Goal: Task Accomplishment & Management: Complete application form

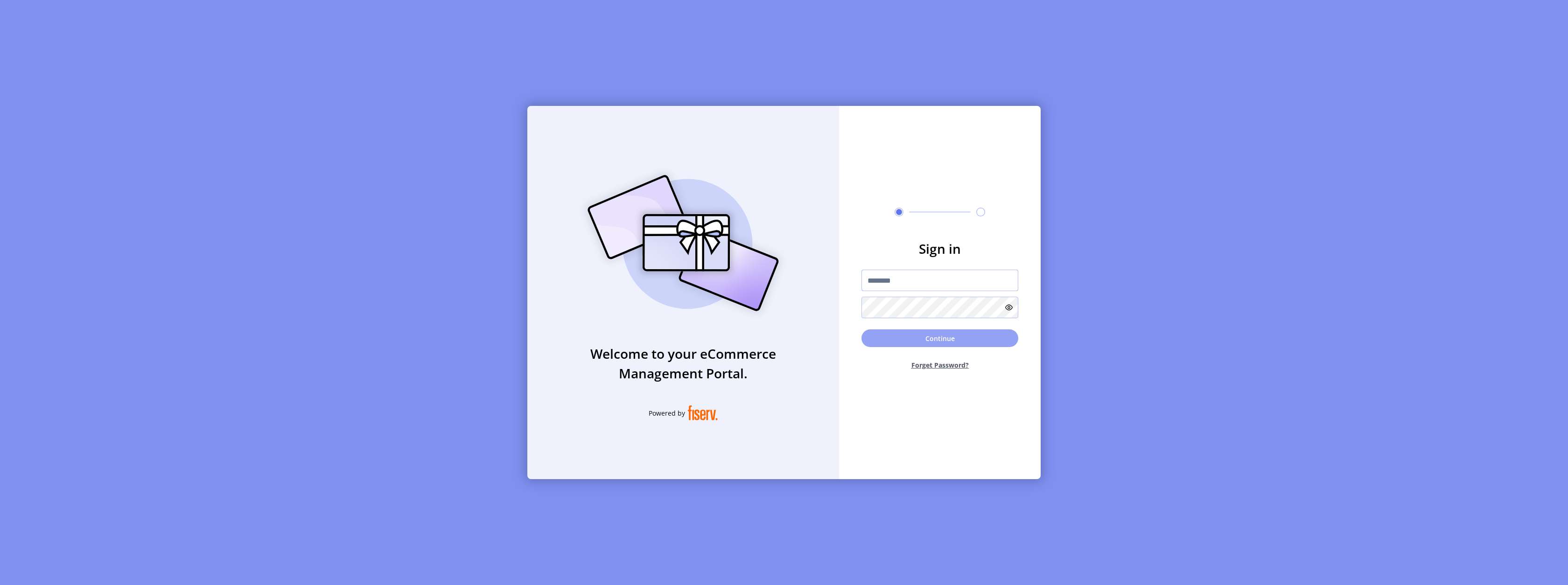
type input "*********"
click at [913, 338] on button "Continue" at bounding box center [940, 338] width 157 height 17
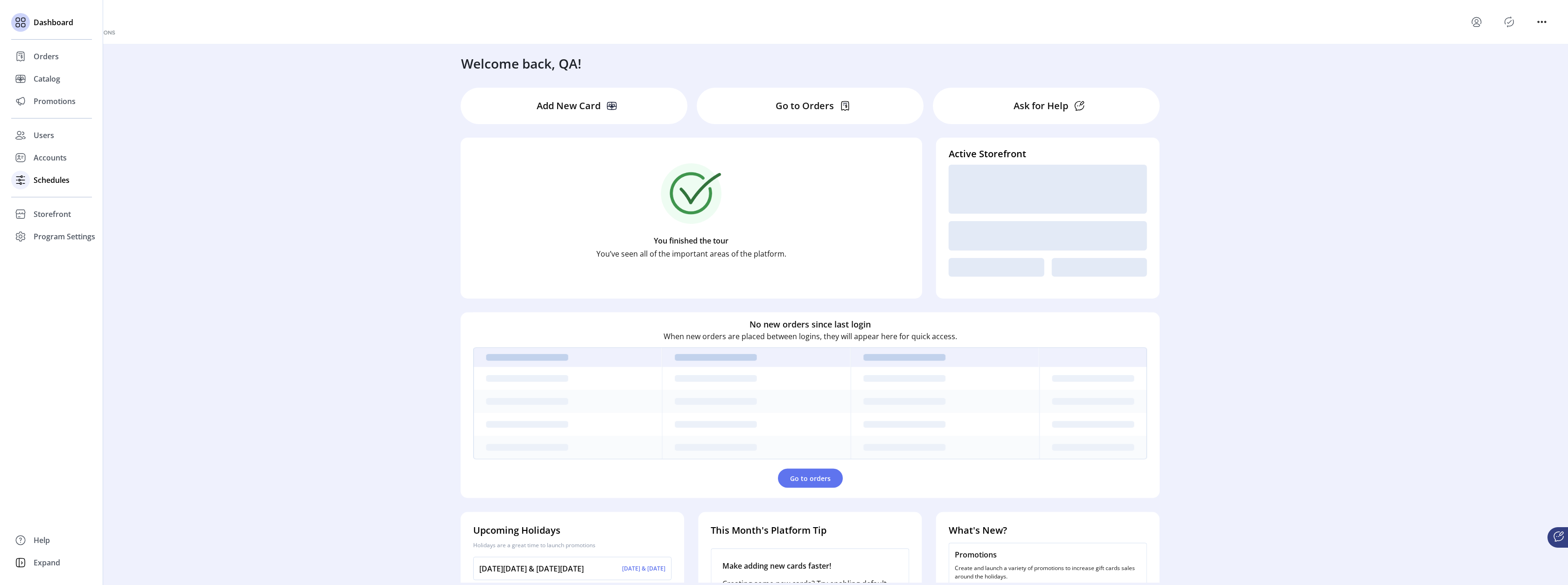
click at [53, 180] on span "Schedules" at bounding box center [52, 180] width 36 height 11
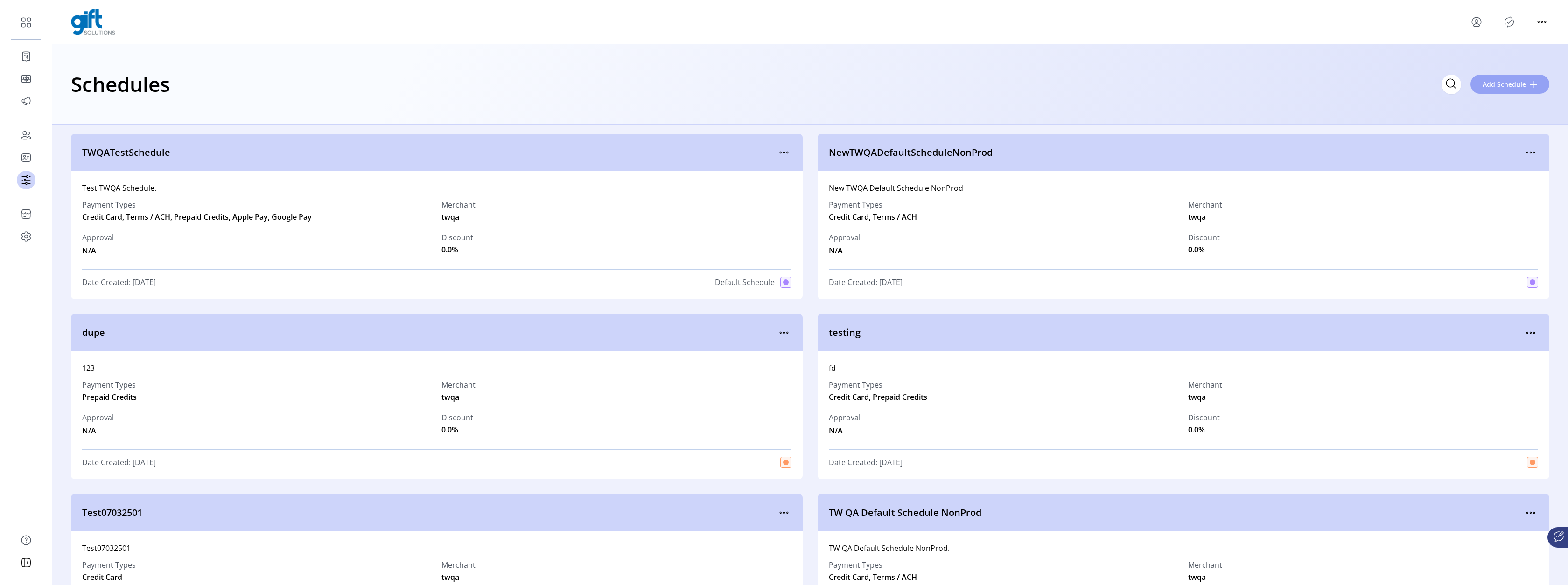
click at [1496, 79] on button "Add Schedule" at bounding box center [1510, 84] width 79 height 19
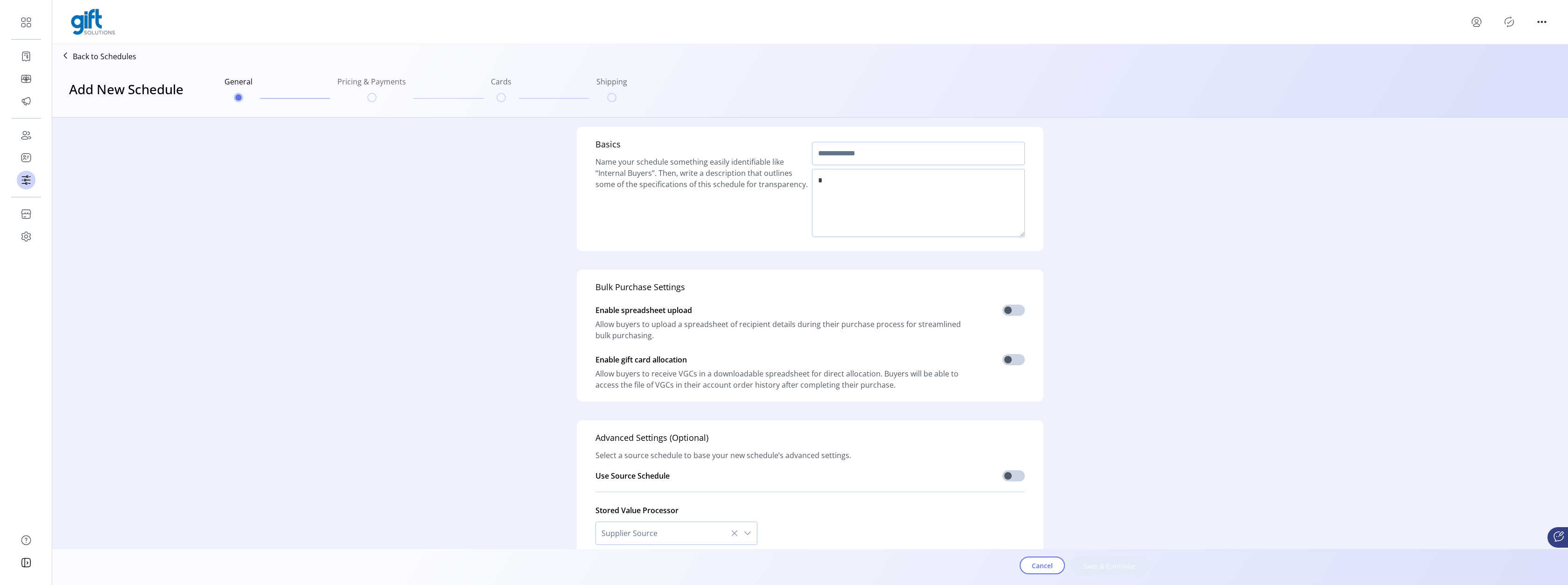
click at [749, 533] on div "dropdown trigger" at bounding box center [747, 533] width 19 height 23
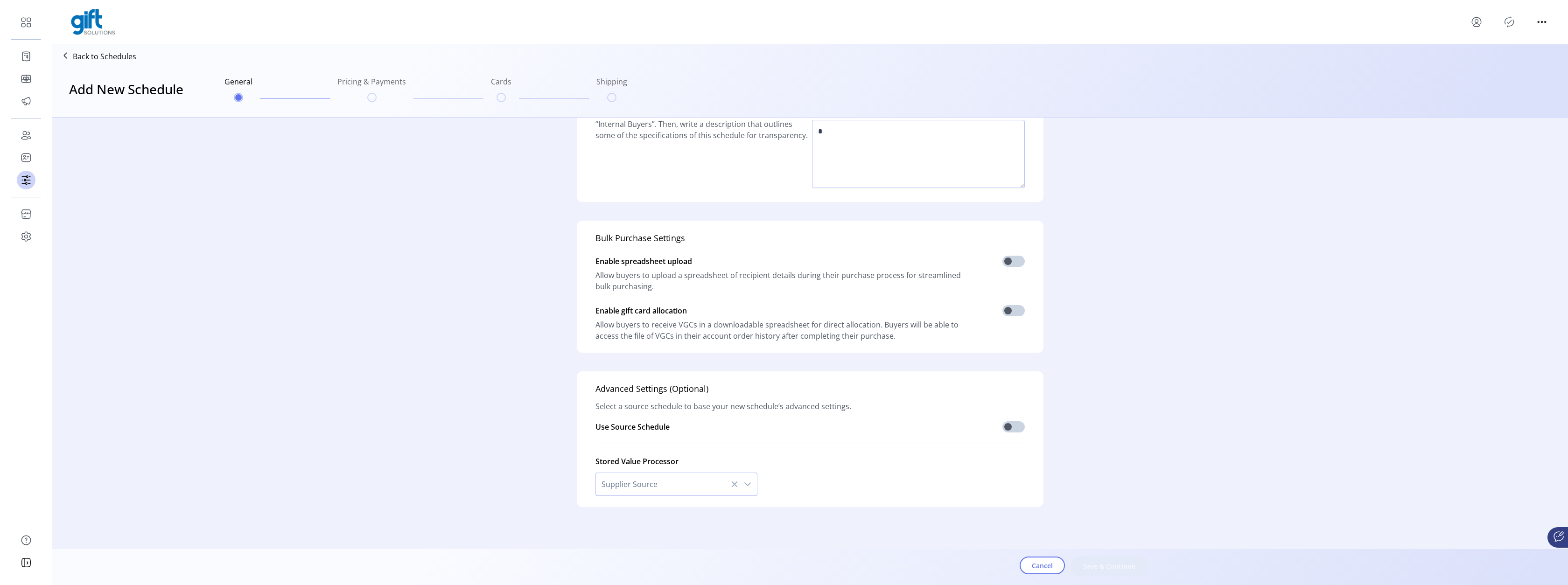
scroll to position [49, 0]
click at [746, 483] on icon "dropdown trigger" at bounding box center [747, 484] width 8 height 8
click at [732, 483] on icon at bounding box center [734, 483] width 6 height 6
click at [734, 484] on icon at bounding box center [734, 484] width 8 height 8
click at [732, 484] on icon at bounding box center [734, 483] width 6 height 6
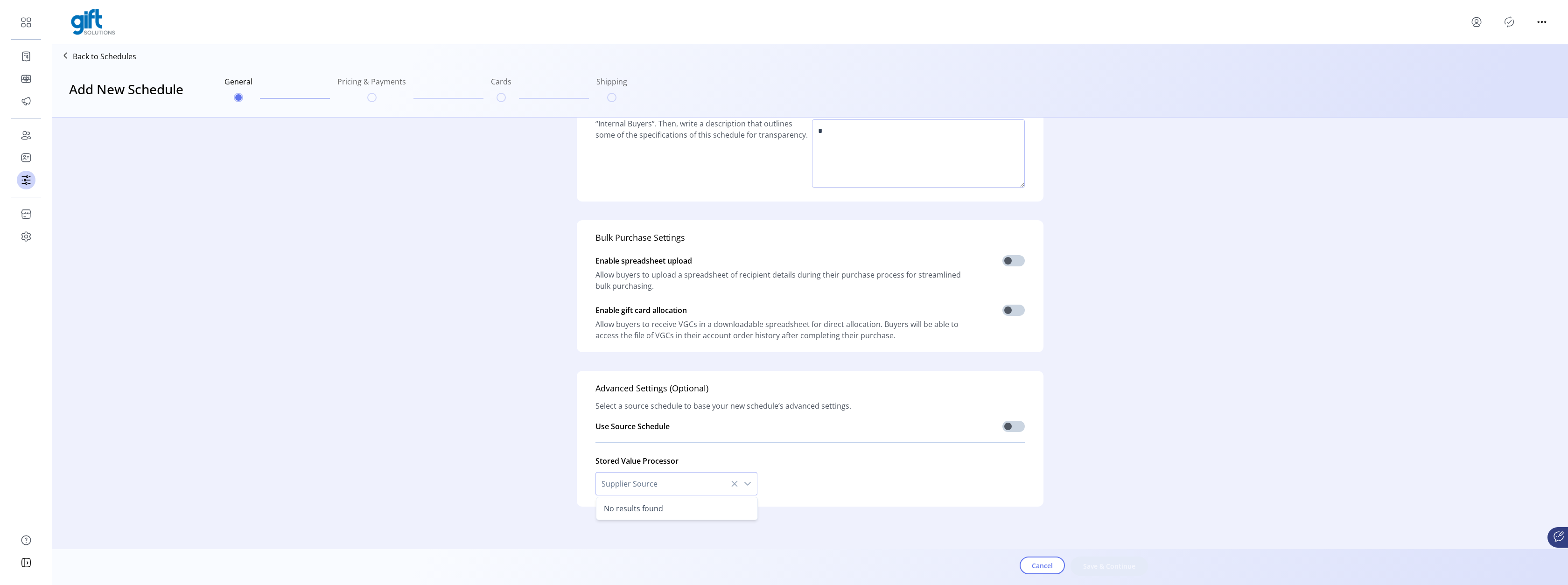
click at [869, 523] on form "Basics Name your schedule something easily identifiable like “Internal Buyers”.…" at bounding box center [810, 315] width 1516 height 494
click at [872, 528] on form "Basics Name your schedule something easily identifiable like “Internal Buyers”.…" at bounding box center [810, 315] width 1516 height 494
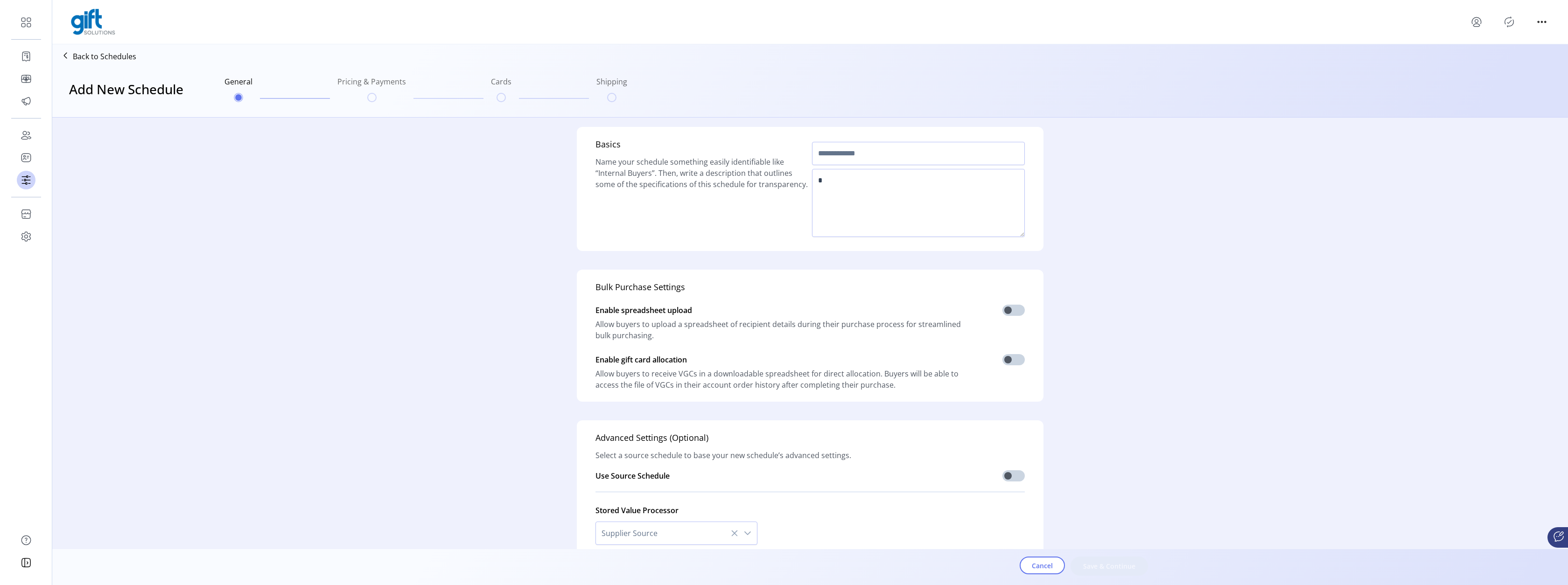
click at [865, 245] on div "Basics Name your schedule something easily identifiable like “Internal Buyers”.…" at bounding box center [810, 189] width 467 height 124
click at [861, 159] on input "text" at bounding box center [918, 153] width 213 height 23
click at [846, 254] on div "Basics Name your schedule something easily identifiable like “Internal Buyers”.…" at bounding box center [810, 342] width 717 height 448
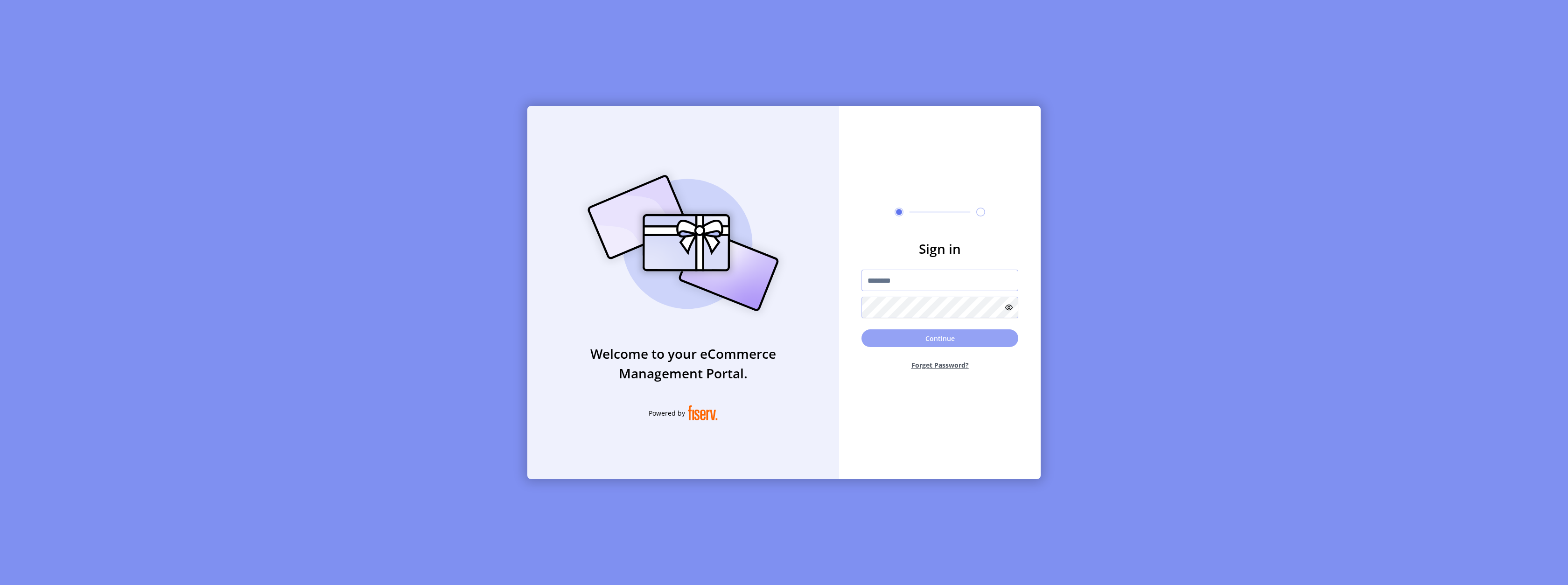
type input "**********"
click at [916, 340] on button "Continue" at bounding box center [940, 338] width 157 height 17
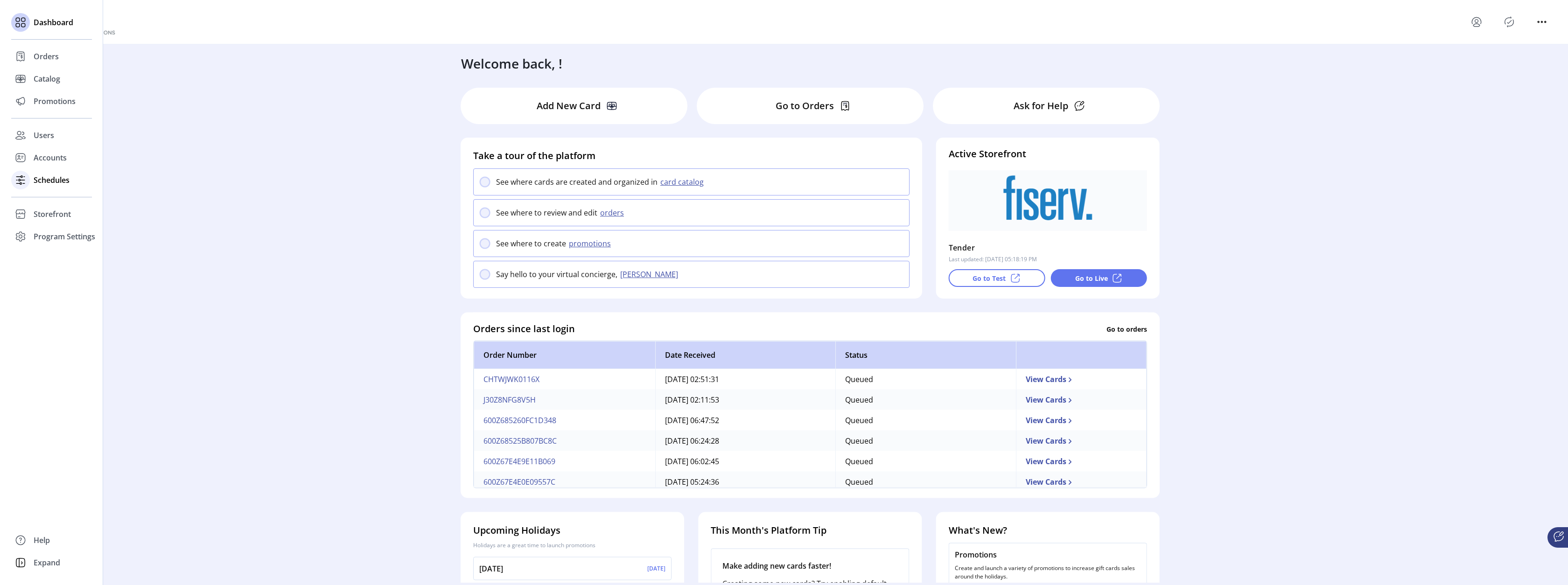
click at [41, 178] on span "Schedules" at bounding box center [52, 180] width 36 height 11
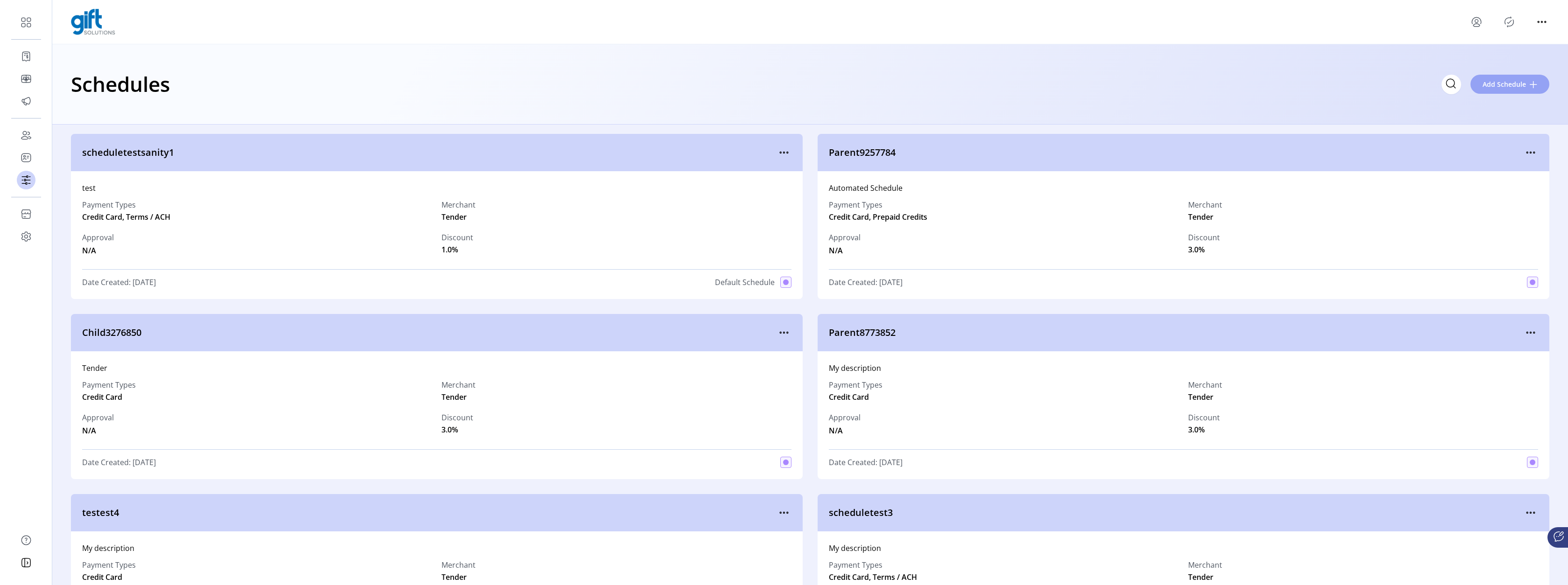
click at [1510, 76] on button "Add Schedule" at bounding box center [1510, 84] width 79 height 19
